Goal: Complete application form

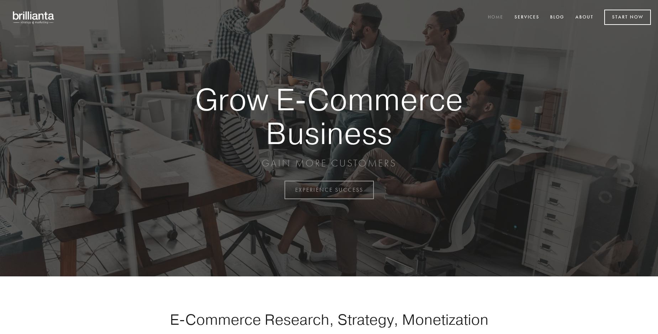
scroll to position [1867, 0]
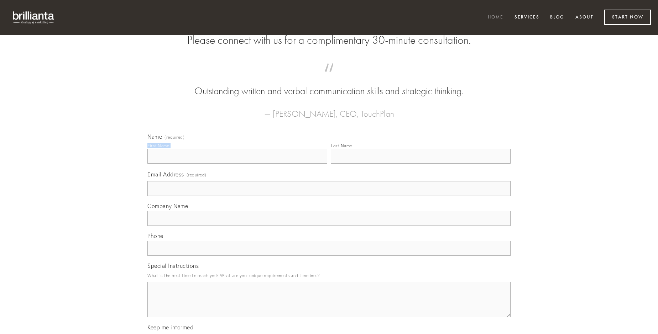
type input "[PERSON_NAME]"
click at [421, 164] on input "Last Name" at bounding box center [421, 156] width 180 height 15
type input "[PERSON_NAME]"
click at [329, 196] on input "Email Address (required)" at bounding box center [328, 188] width 363 height 15
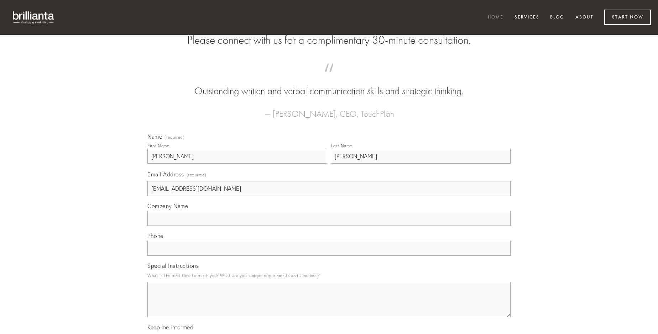
type input "[EMAIL_ADDRESS][DOMAIN_NAME]"
click at [329, 226] on input "Company Name" at bounding box center [328, 218] width 363 height 15
type input "antea"
click at [329, 256] on input "text" at bounding box center [328, 248] width 363 height 15
click at [329, 306] on textarea "Special Instructions" at bounding box center [328, 300] width 363 height 36
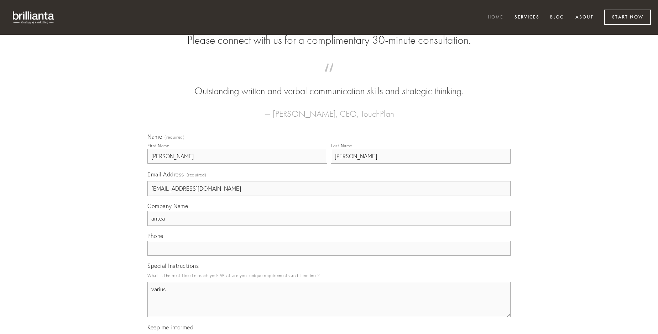
type textarea "varius"
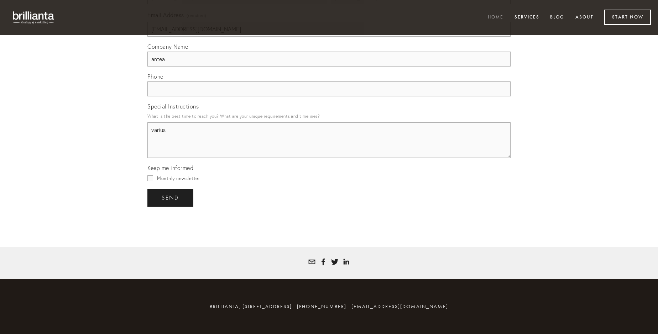
click at [171, 198] on span "send" at bounding box center [170, 198] width 17 height 6
